Goal: Task Accomplishment & Management: Manage account settings

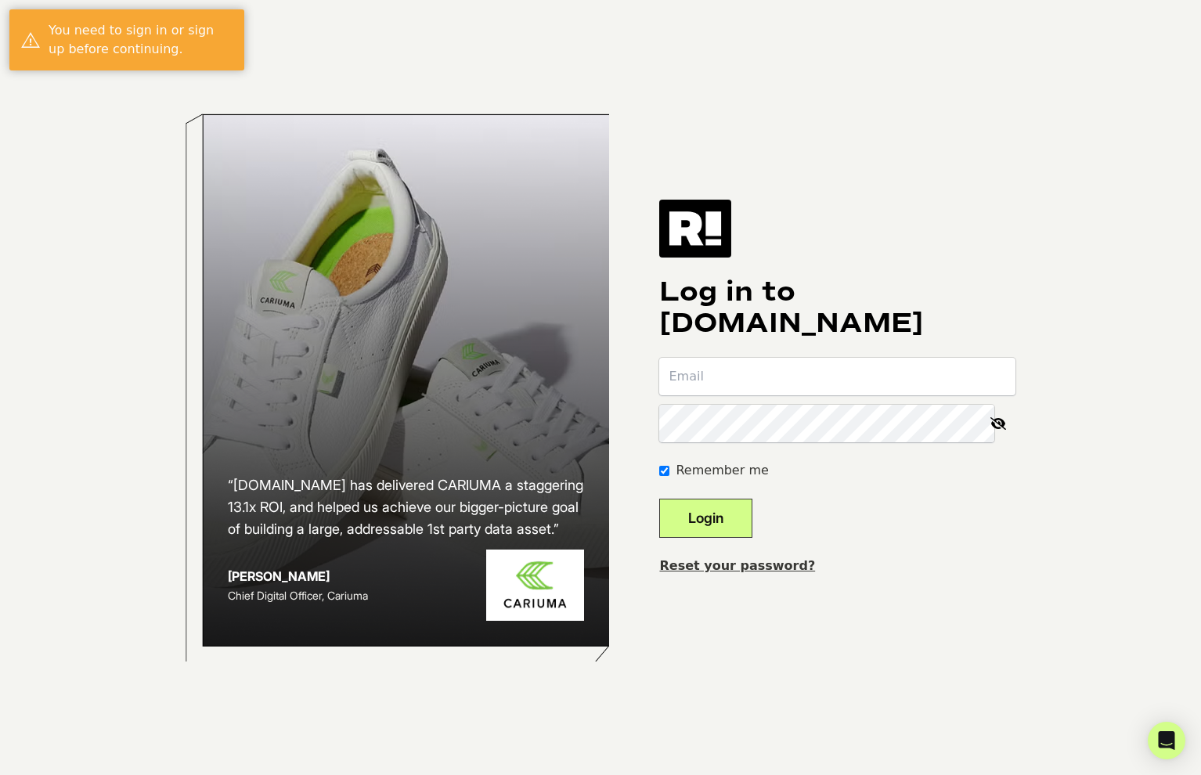
paste input "[EMAIL_ADDRESS][DOMAIN_NAME]"
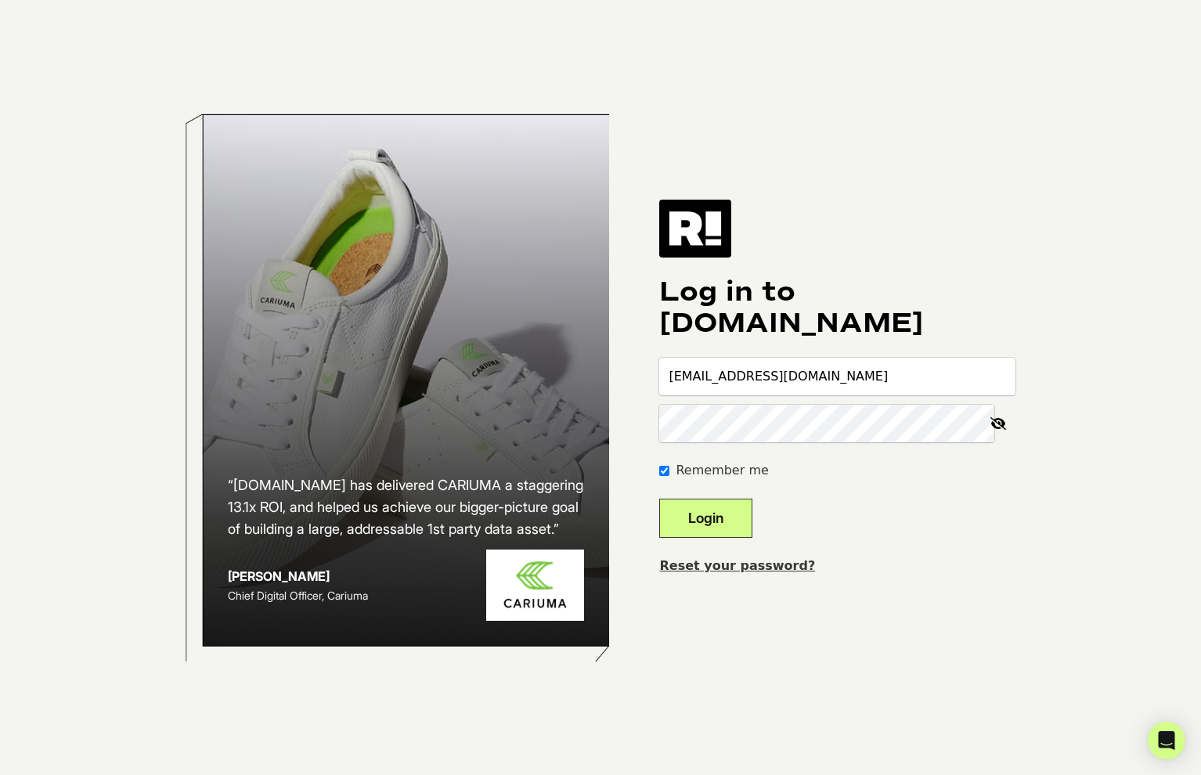
type input "[EMAIL_ADDRESS][DOMAIN_NAME]"
click at [728, 518] on button "Login" at bounding box center [705, 518] width 93 height 39
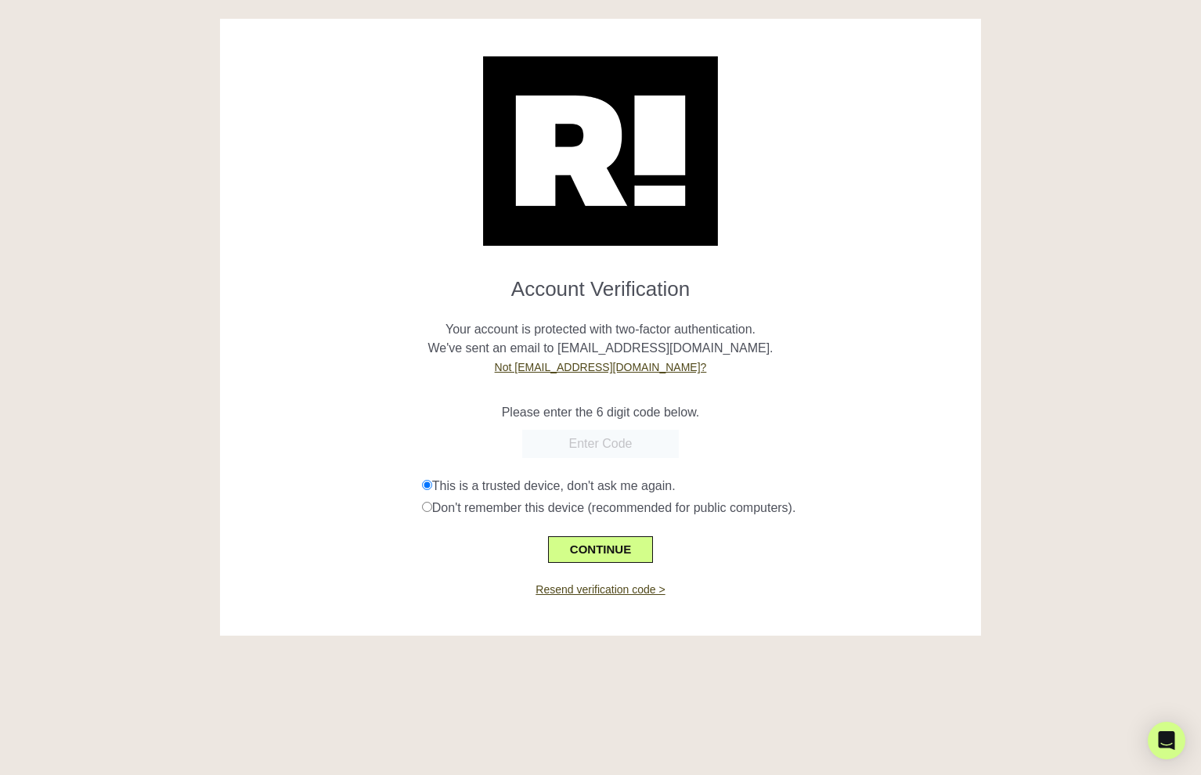
click at [827, 590] on div "Resend verification code >" at bounding box center [601, 580] width 738 height 35
click at [596, 440] on input "text" at bounding box center [600, 444] width 157 height 28
paste input "063549"
type input "063549"
click at [593, 541] on button "CONTINUE" at bounding box center [600, 549] width 105 height 27
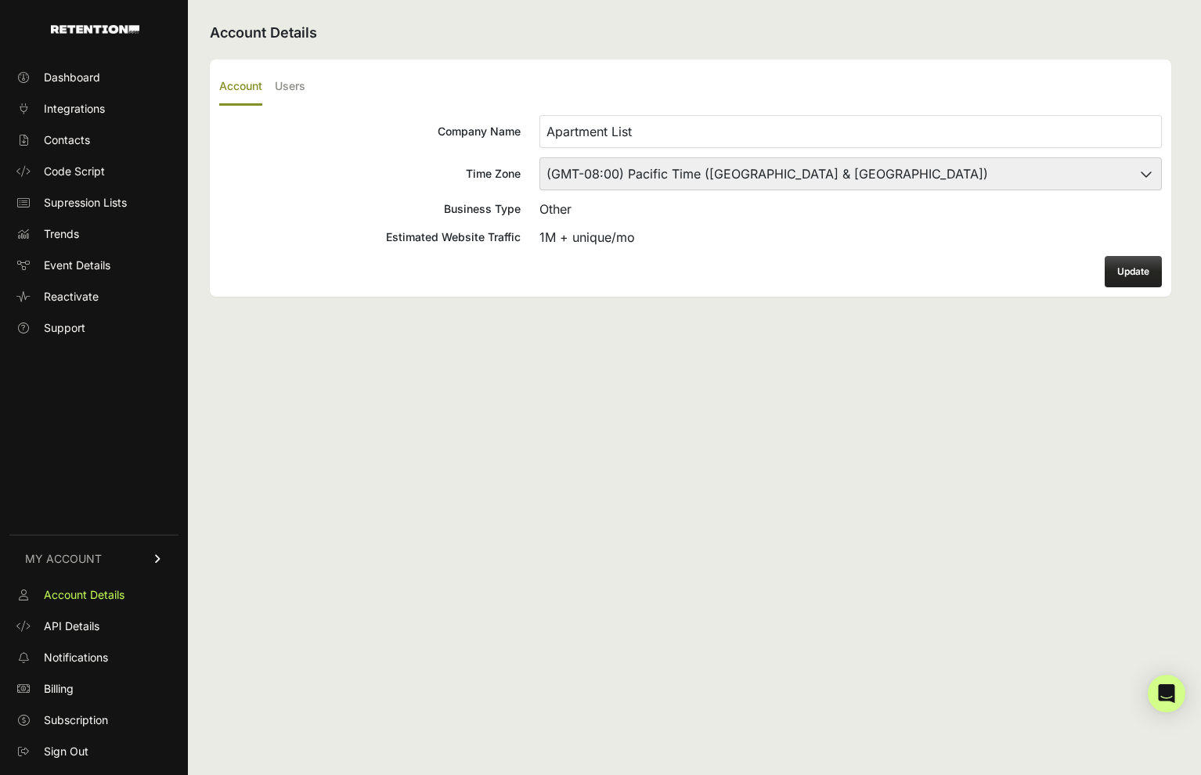
click at [74, 127] on ul "Dashboard Integrations Contacts Code Script Supression Lists Trends Event Detai…" at bounding box center [93, 203] width 169 height 276
click at [72, 138] on span "Contacts" at bounding box center [67, 140] width 46 height 16
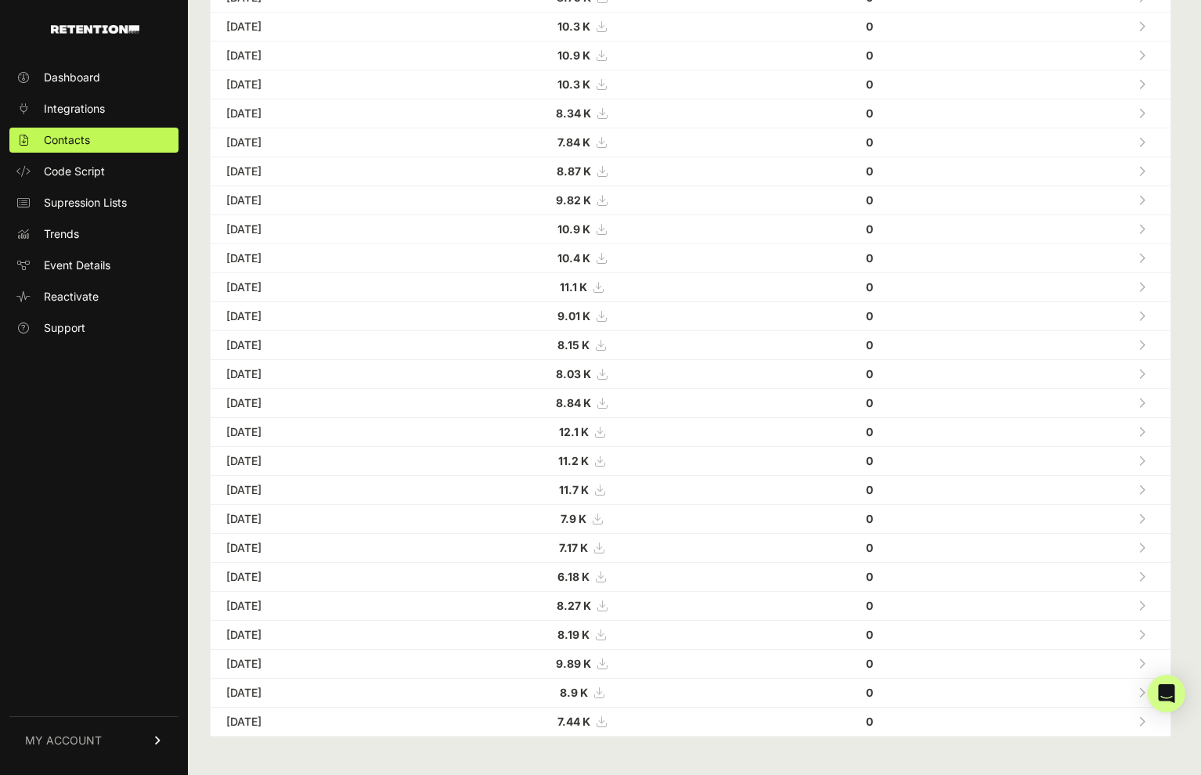
scroll to position [319, 0]
click at [135, 735] on link "MY ACCOUNT" at bounding box center [93, 740] width 169 height 48
click at [95, 690] on link "Billing" at bounding box center [93, 688] width 169 height 25
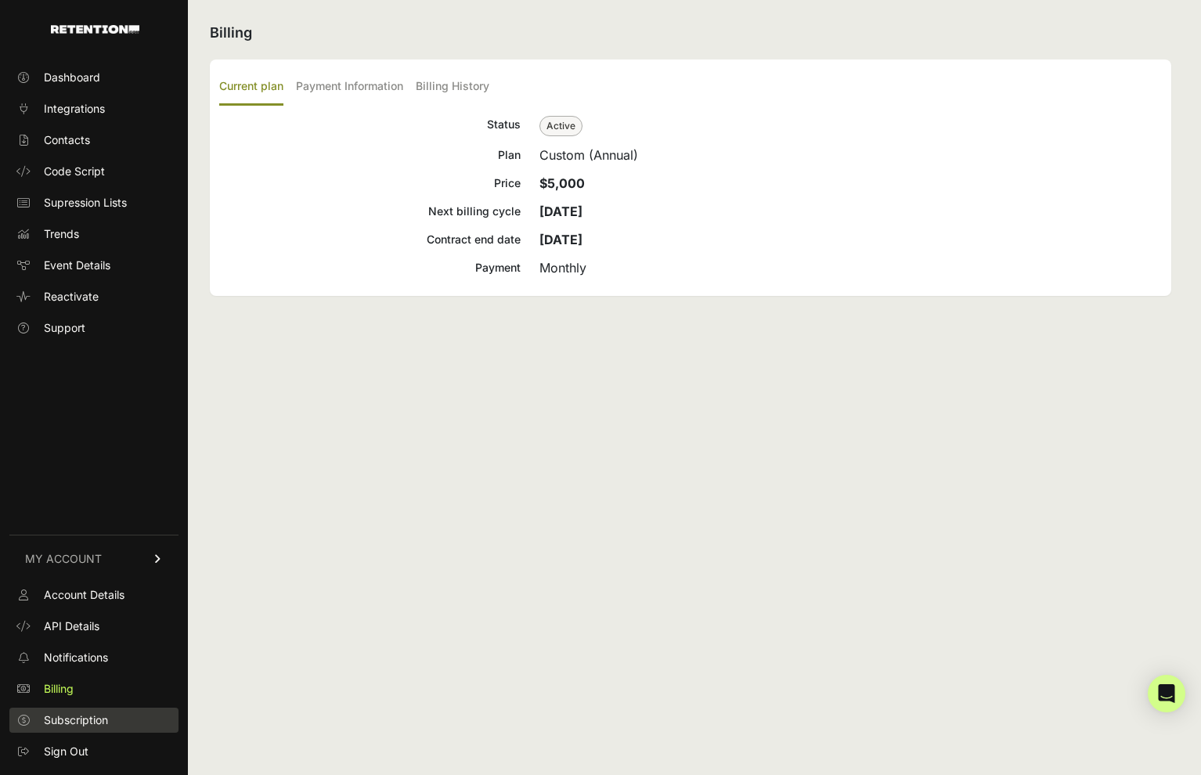
click at [90, 730] on link "Subscription" at bounding box center [93, 720] width 169 height 25
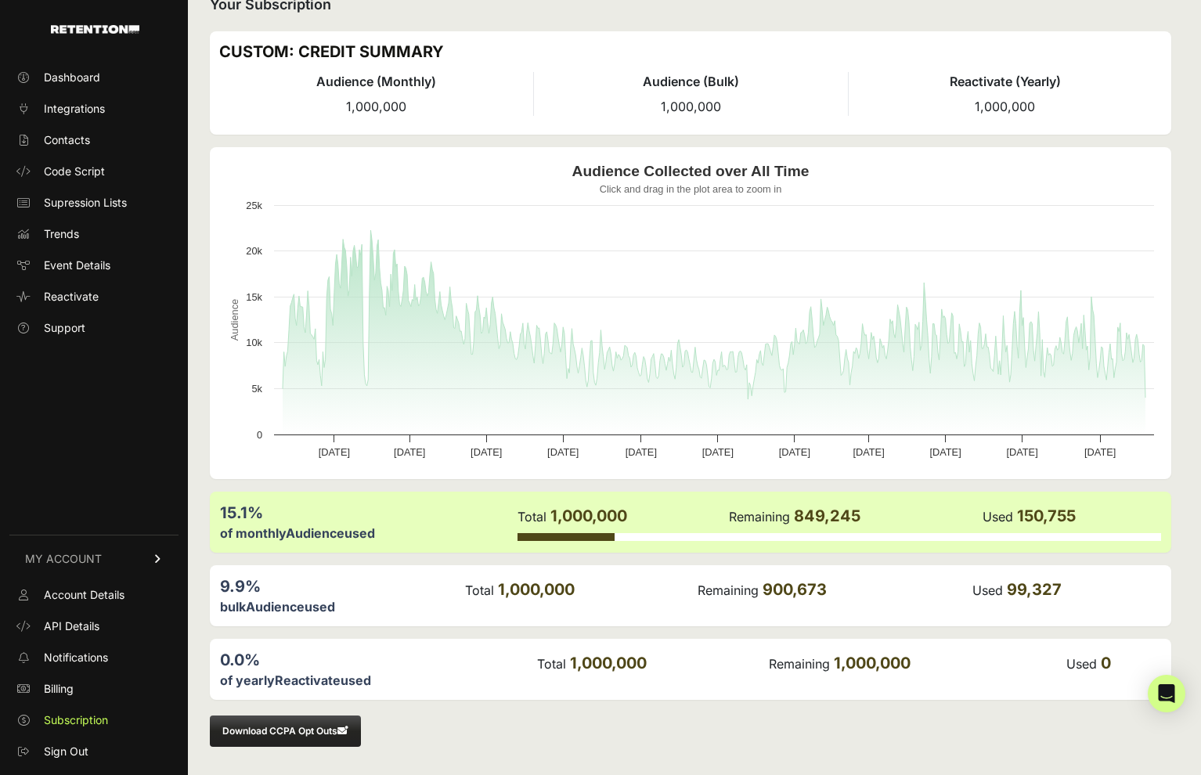
scroll to position [28, 0]
click at [106, 600] on span "Account Details" at bounding box center [84, 595] width 81 height 16
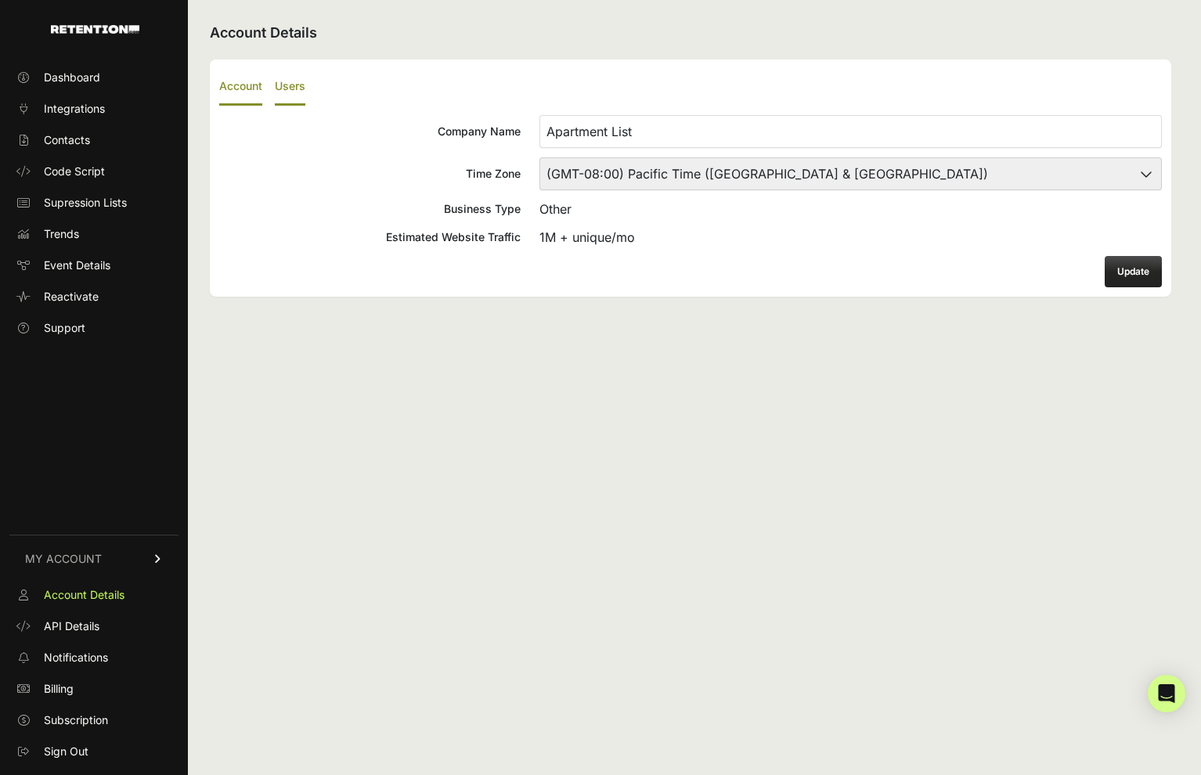
click at [286, 82] on label "Users" at bounding box center [290, 87] width 31 height 37
click at [0, 0] on input "Users" at bounding box center [0, 0] width 0 height 0
